Goal: Task Accomplishment & Management: Complete application form

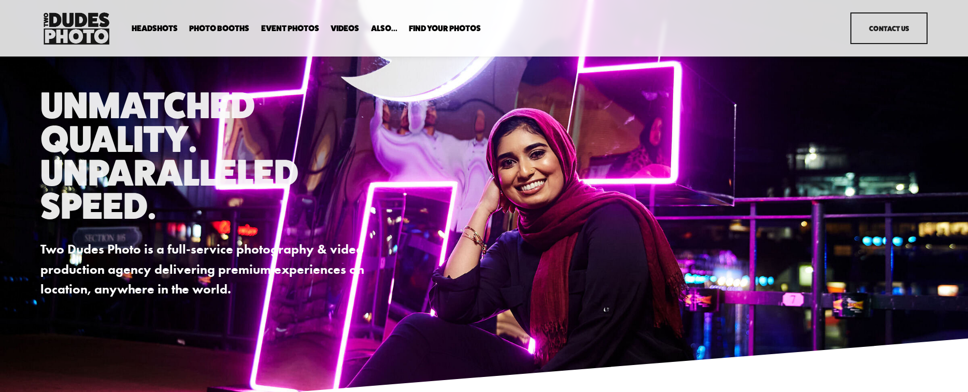
click at [892, 24] on link "Contact Us" at bounding box center [889, 28] width 77 height 32
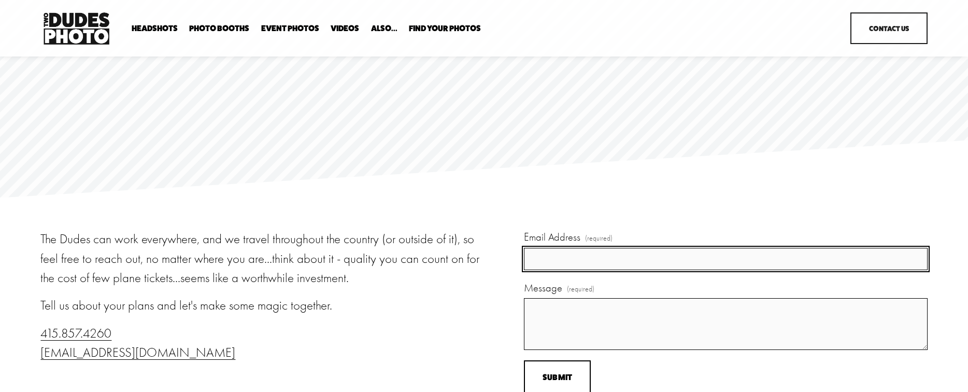
click at [561, 256] on input "Email Address (required)" at bounding box center [725, 259] width 403 height 22
type input "bethany.murphy@sentinelone.com"
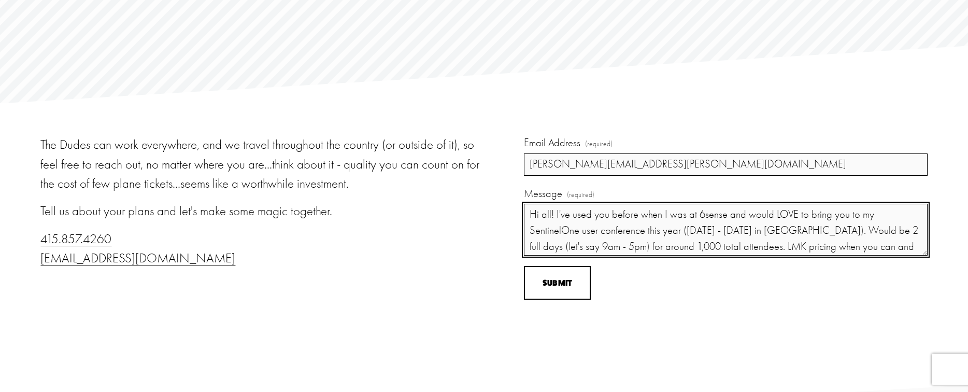
scroll to position [102, 0]
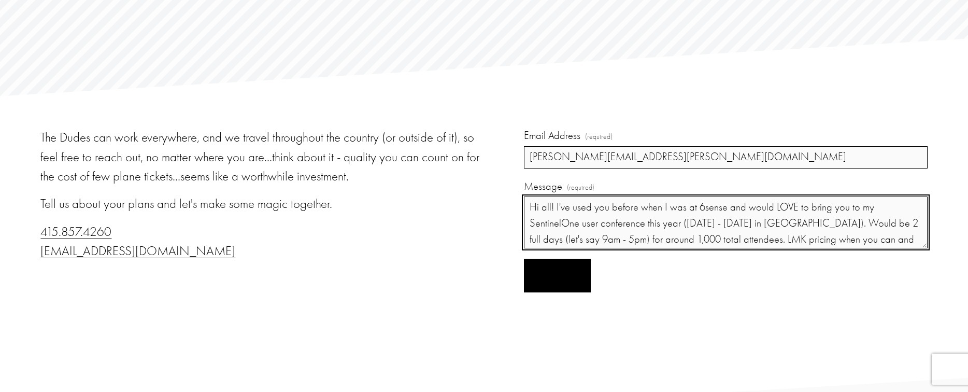
type textarea "Hi all! I've used you before when I was at 6sense and would LOVE to bring you t…"
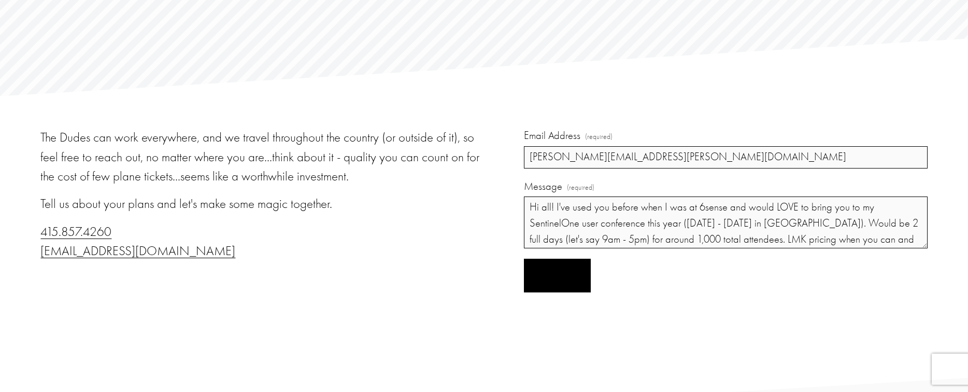
click at [564, 282] on button "Submit Submit" at bounding box center [557, 276] width 67 height 34
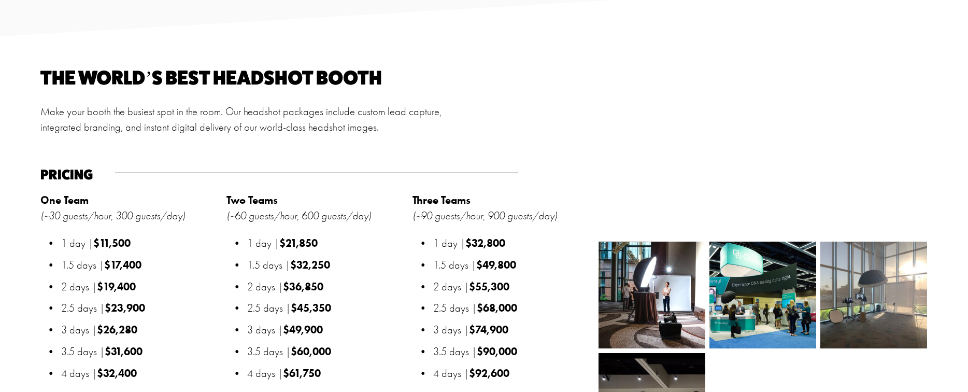
scroll to position [1185, 0]
